Goal: Task Accomplishment & Management: Manage account settings

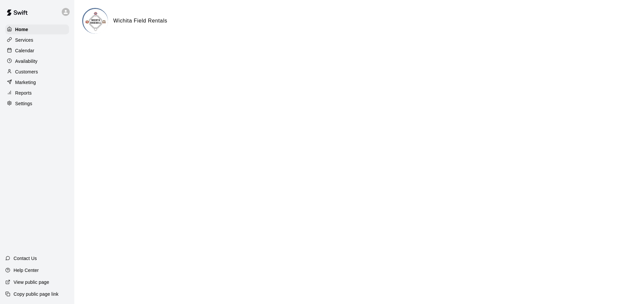
click at [27, 51] on p "Calendar" at bounding box center [24, 50] width 19 height 7
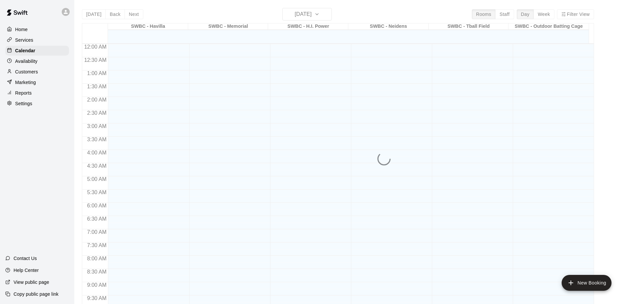
scroll to position [347, 0]
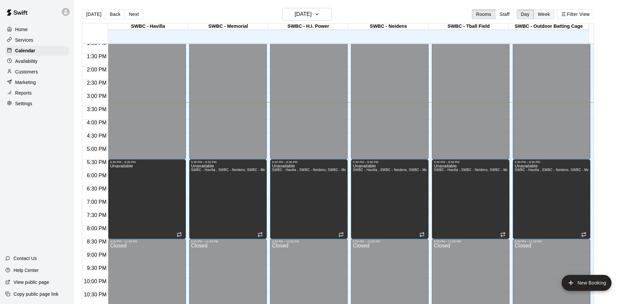
click at [552, 14] on button "Week" at bounding box center [544, 14] width 21 height 10
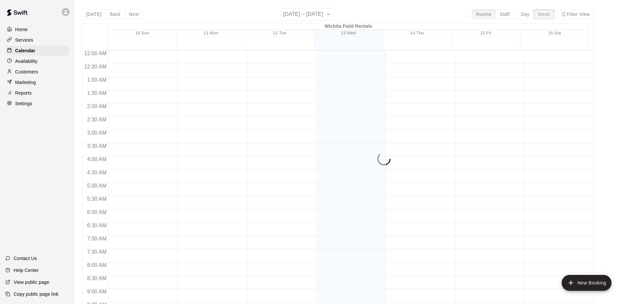
scroll to position [375, 0]
click at [528, 17] on div "[DATE] Back Next [DATE] – [DATE] Rooms Staff Day Week Filter View [GEOGRAPHIC_D…" at bounding box center [338, 160] width 512 height 304
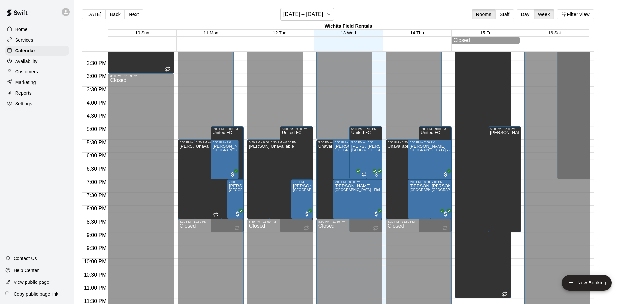
click at [528, 17] on button "Day" at bounding box center [525, 14] width 17 height 10
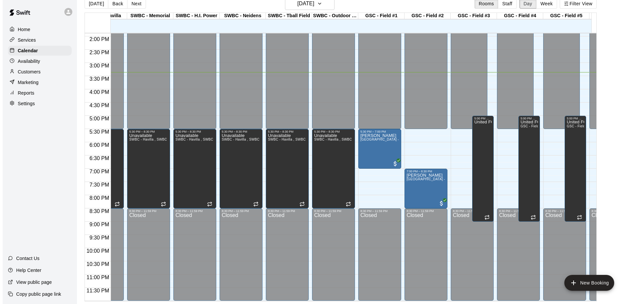
scroll to position [0, 15]
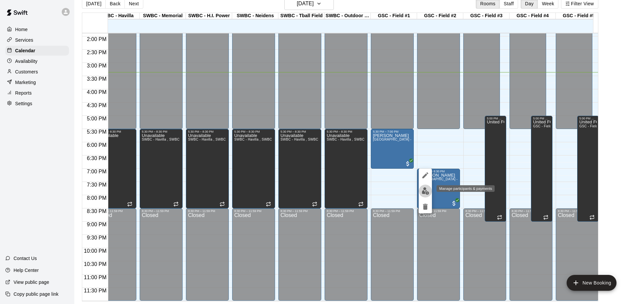
click at [426, 195] on button "edit" at bounding box center [425, 190] width 13 height 13
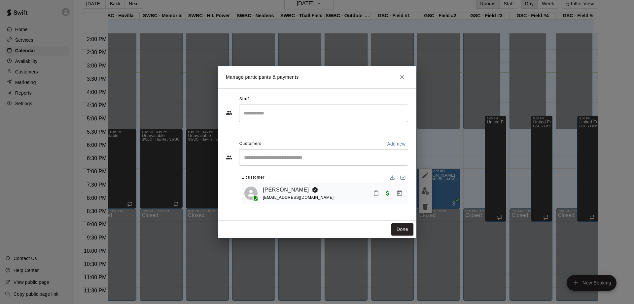
click at [282, 190] on link "[PERSON_NAME]" at bounding box center [286, 189] width 46 height 9
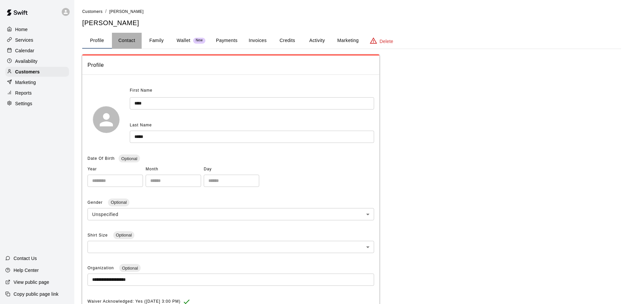
click at [125, 41] on button "Contact" at bounding box center [127, 41] width 30 height 16
select select "**"
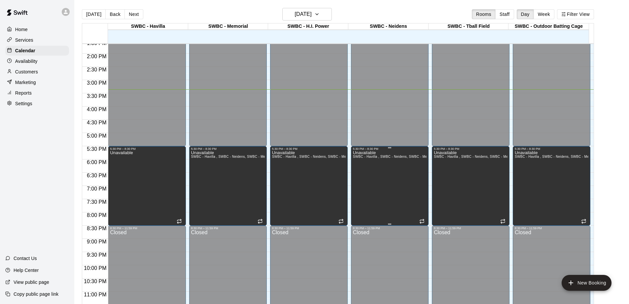
scroll to position [368, 0]
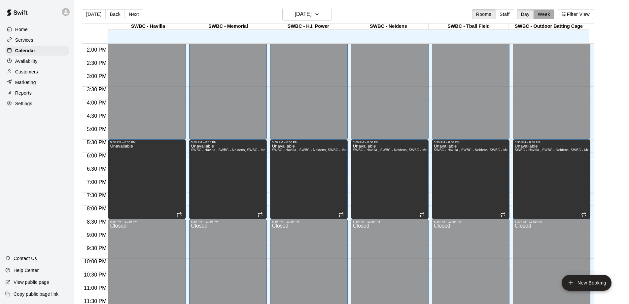
click at [547, 15] on button "Week" at bounding box center [544, 14] width 21 height 10
click at [533, 16] on button "Day" at bounding box center [525, 14] width 17 height 10
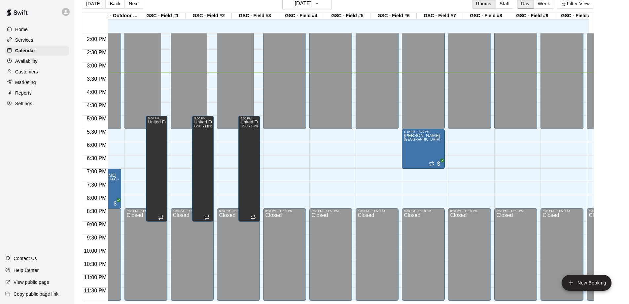
scroll to position [0, 363]
